Goal: Find specific page/section: Find specific page/section

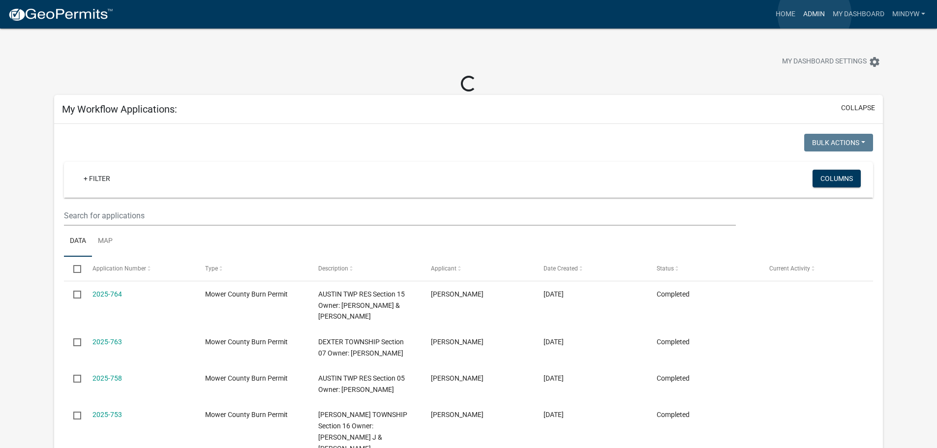
click at [814, 14] on link "Admin" at bounding box center [814, 14] width 30 height 19
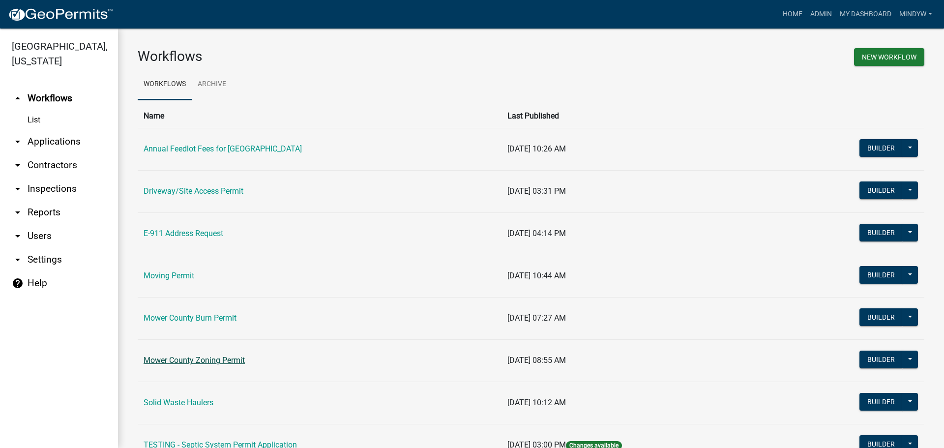
click at [212, 362] on link "Mower County Zoning Permit" at bounding box center [194, 360] width 101 height 9
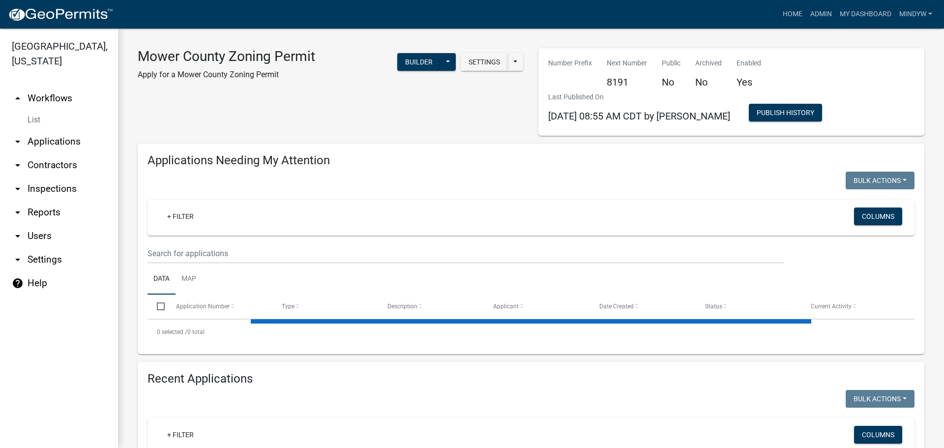
select select "1: 25"
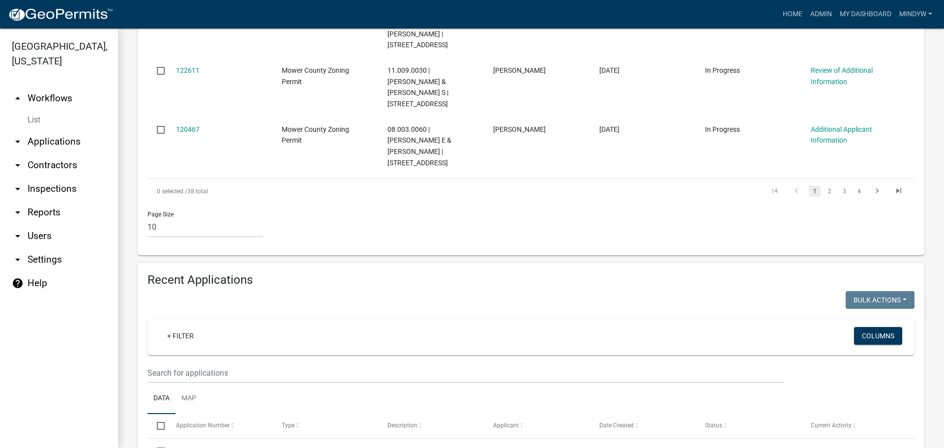
scroll to position [688, 0]
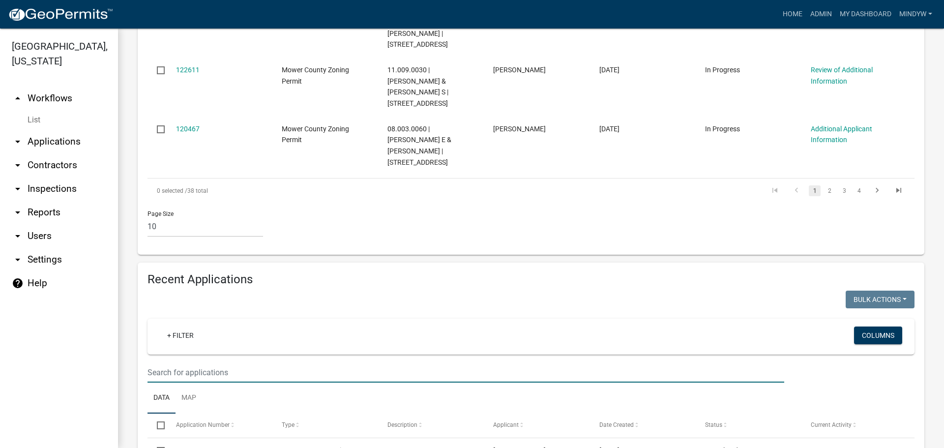
click at [244, 362] on input "text" at bounding box center [466, 372] width 637 height 20
type input "32.002.0080"
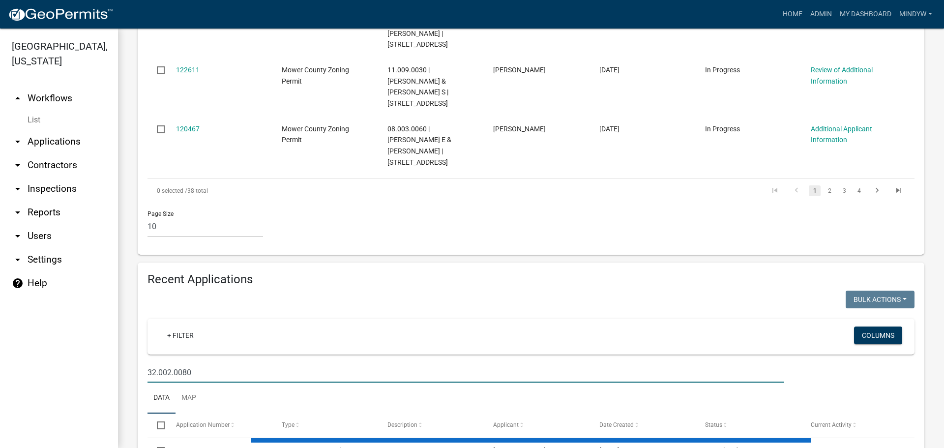
scroll to position [679, 0]
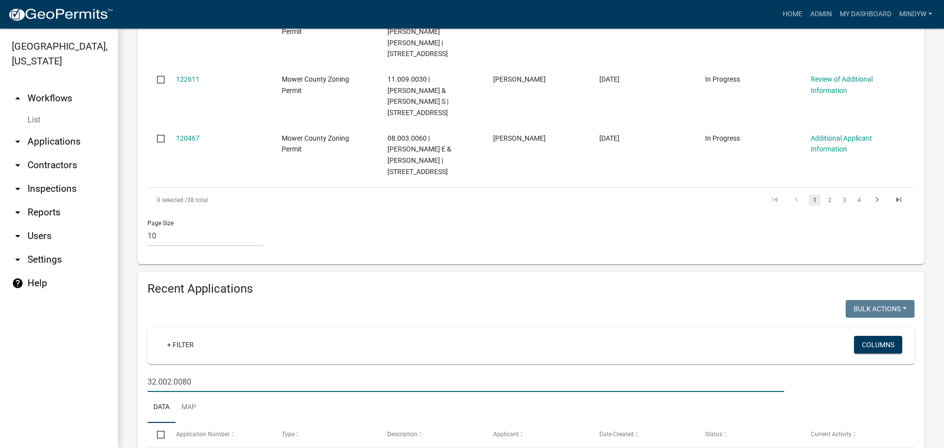
drag, startPoint x: 229, startPoint y: 308, endPoint x: 134, endPoint y: 305, distance: 95.4
click at [135, 307] on div "Recent Applications Bulk Actions Void Expire Lock Withdraw + Filter Columns 32.…" at bounding box center [530, 389] width 801 height 235
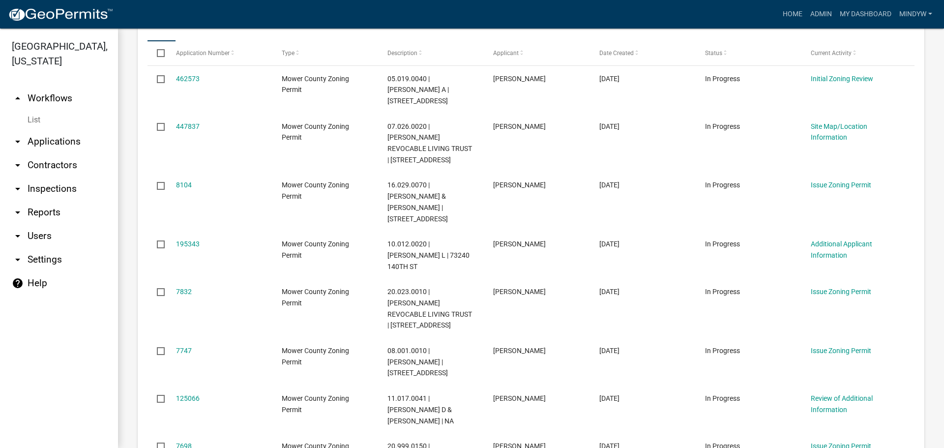
select select "1: 25"
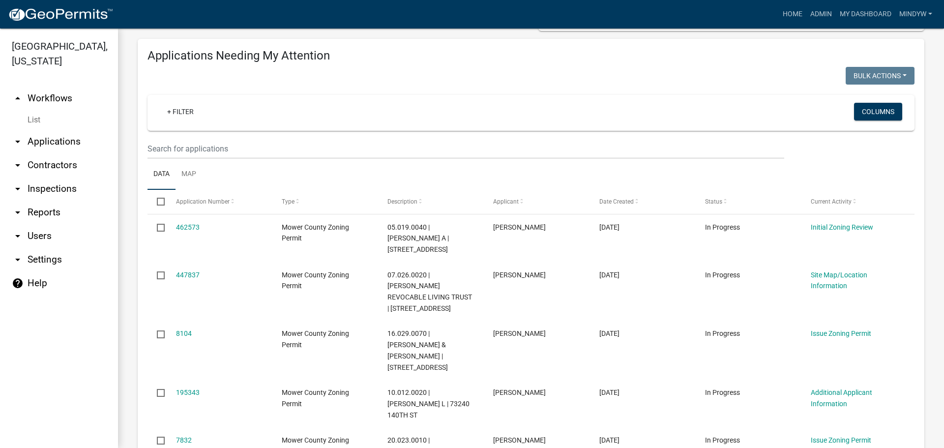
scroll to position [0, 0]
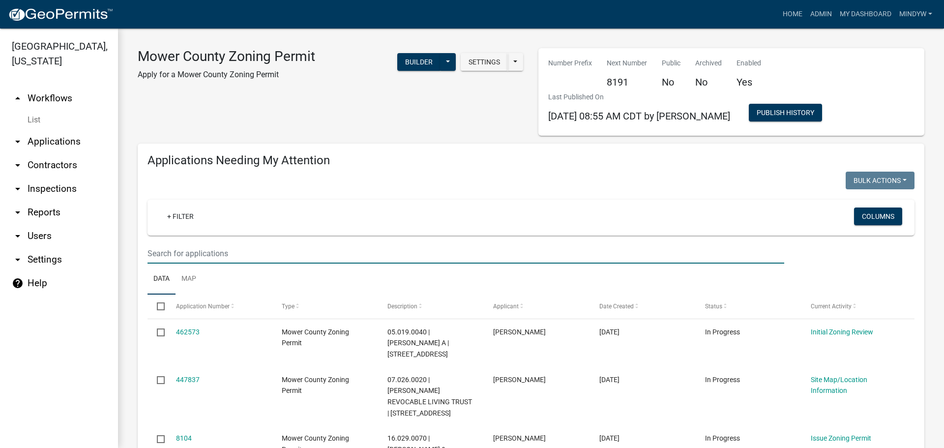
click at [186, 250] on input "text" at bounding box center [466, 253] width 637 height 20
paste input "32.002.0080"
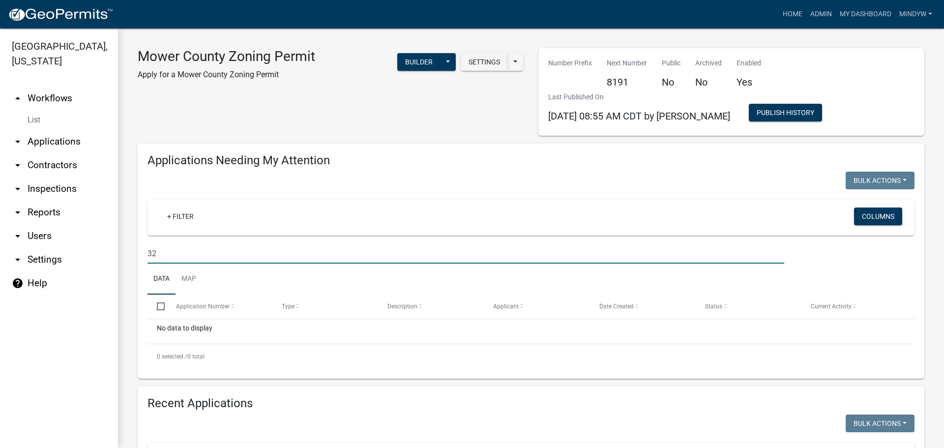
type input "3"
